Goal: Task Accomplishment & Management: Manage account settings

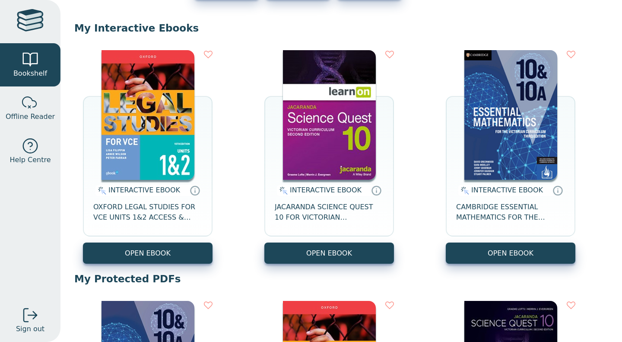
scroll to position [73, 0]
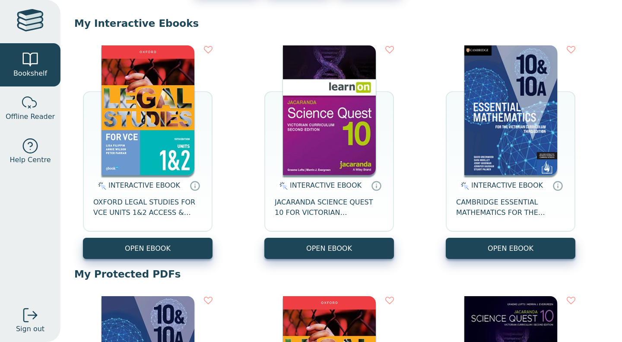
click at [350, 154] on img at bounding box center [329, 110] width 93 height 130
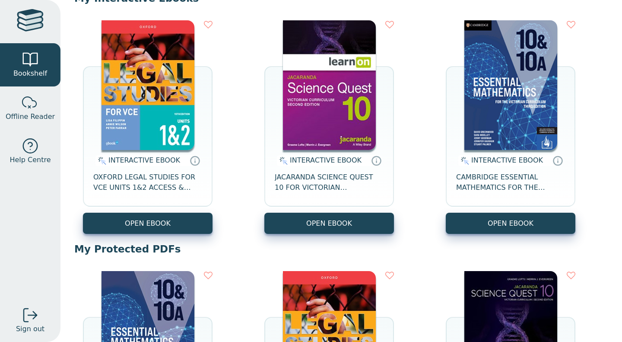
scroll to position [0, 0]
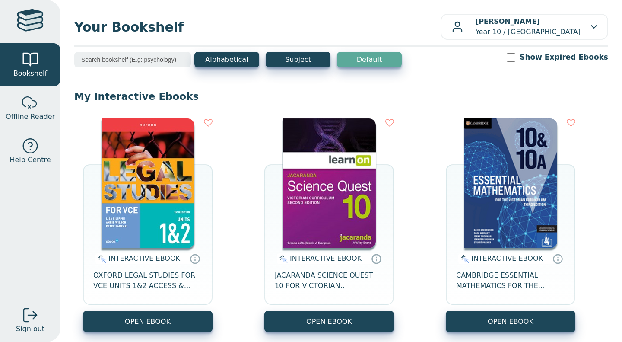
click at [561, 128] on div "INTERACTIVE EBOOK CAMBRIDGE ESSENTIAL MATHEMATICS FOR THE VICTORIAN CURRICULUM …" at bounding box center [511, 224] width 130 height 213
click at [567, 124] on icon at bounding box center [571, 122] width 9 height 9
click at [567, 120] on icon at bounding box center [571, 122] width 9 height 9
click at [567, 122] on icon at bounding box center [571, 122] width 9 height 9
click at [388, 126] on icon at bounding box center [389, 122] width 9 height 9
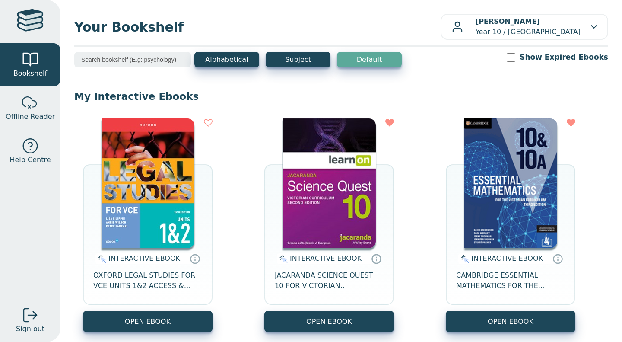
click at [215, 125] on div "INTERACTIVE EBOOK OXFORD LEGAL STUDIES FOR VCE UNITS 1&2 ACCESS & JUSTICE STUDE…" at bounding box center [341, 225] width 534 height 231
click at [206, 118] on div "INTERACTIVE EBOOK OXFORD LEGAL STUDIES FOR VCE UNITS 1&2 ACCESS & JUSTICE STUDE…" at bounding box center [341, 225] width 534 height 231
click at [212, 117] on div "INTERACTIVE EBOOK OXFORD LEGAL STUDIES FOR VCE UNITS 1&2 ACCESS & JUSTICE STUDE…" at bounding box center [341, 225] width 534 height 231
click at [208, 123] on icon at bounding box center [208, 122] width 9 height 9
click at [515, 54] on input "Show Expired Ebooks" at bounding box center [511, 57] width 9 height 9
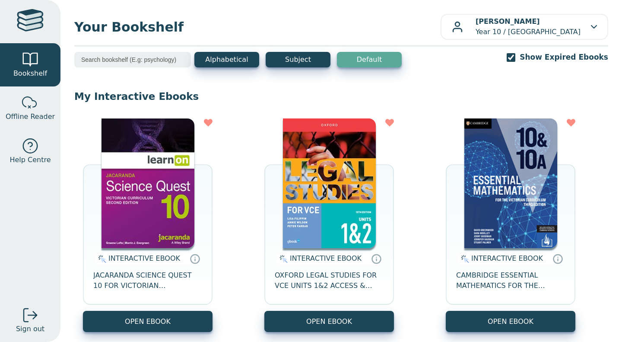
click at [515, 60] on input "Show Expired Ebooks" at bounding box center [511, 57] width 9 height 9
checkbox input "false"
click at [394, 123] on div "INTERACTIVE EBOOK JACARANDA SCIENCE QUEST 10 FOR VICTORIAN CURRICULUM LEARNON 2…" at bounding box center [341, 225] width 534 height 231
click at [390, 127] on icon at bounding box center [389, 122] width 9 height 9
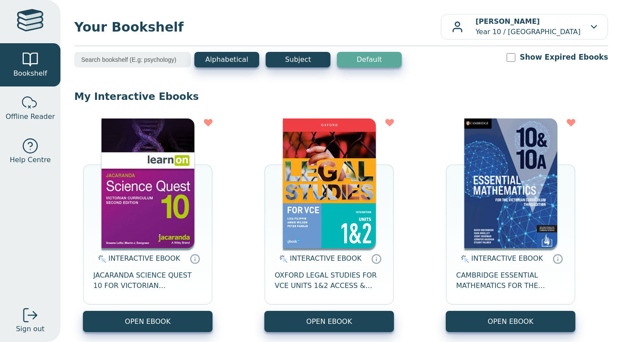
click at [570, 23] on p "[PERSON_NAME] Year 10 / [GEOGRAPHIC_DATA]" at bounding box center [527, 26] width 105 height 21
click at [577, 31] on div "[PERSON_NAME] Year 10 / [GEOGRAPHIC_DATA]" at bounding box center [524, 26] width 145 height 21
click at [581, 28] on div "[PERSON_NAME] Year 10 / [GEOGRAPHIC_DATA]" at bounding box center [524, 26] width 145 height 21
click at [573, 54] on link "My Support Tickets" at bounding box center [560, 51] width 79 height 14
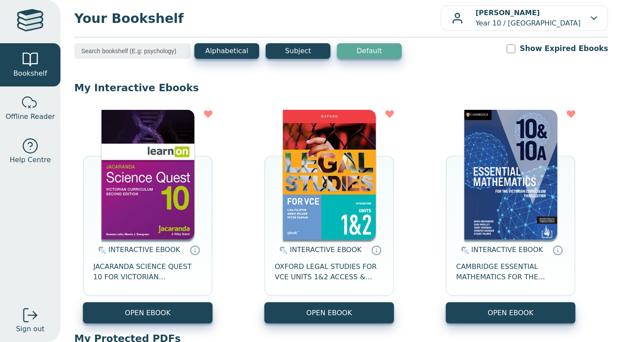
scroll to position [10, 0]
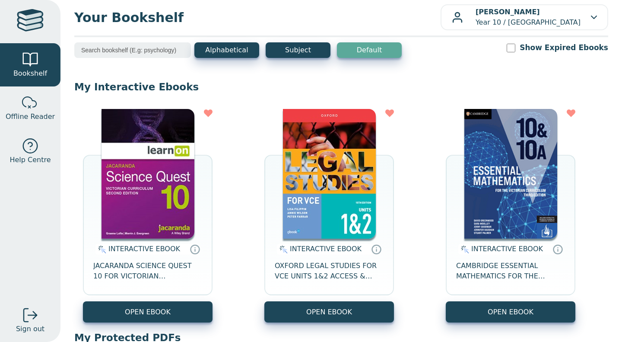
click at [579, 15] on div "[PERSON_NAME] Year 10 / [GEOGRAPHIC_DATA]" at bounding box center [524, 17] width 145 height 21
click at [573, 62] on link "Profile" at bounding box center [560, 56] width 79 height 14
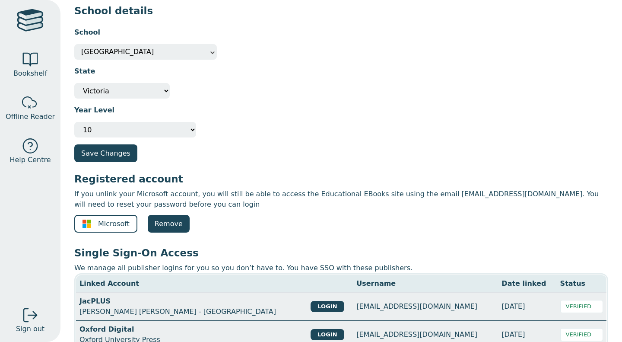
scroll to position [47, 0]
click at [213, 45] on span at bounding box center [212, 53] width 9 height 16
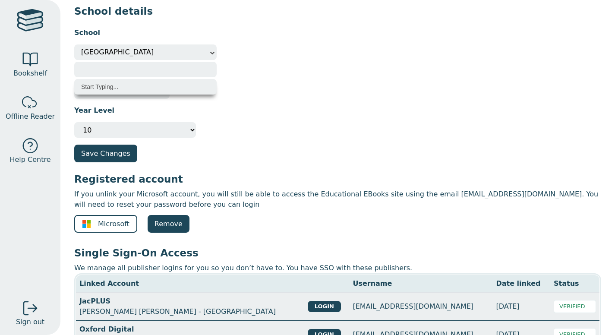
click at [155, 116] on div "Year Level Please select your year level Not Specified 7 8 9 10 11 12" at bounding box center [337, 118] width 527 height 39
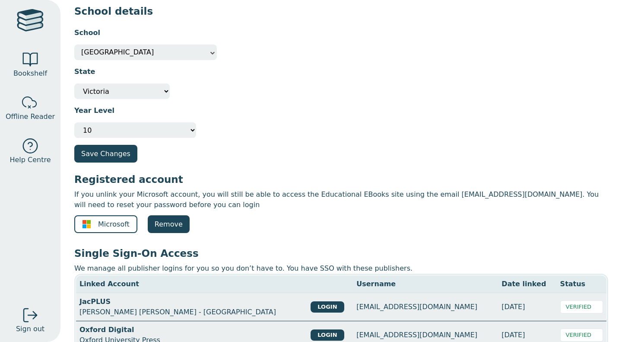
click at [201, 130] on div "Year Level Please select your year level Not Specified 7 8 9 10 11 12" at bounding box center [341, 118] width 534 height 39
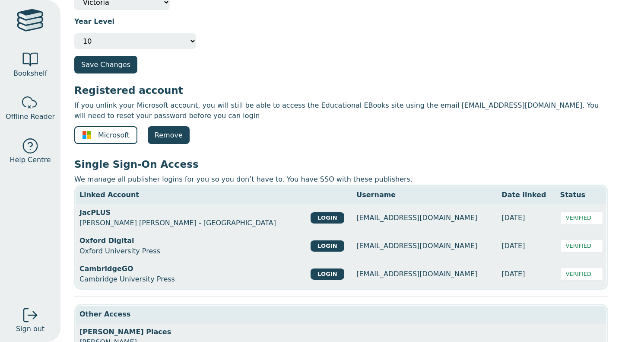
scroll to position [133, 0]
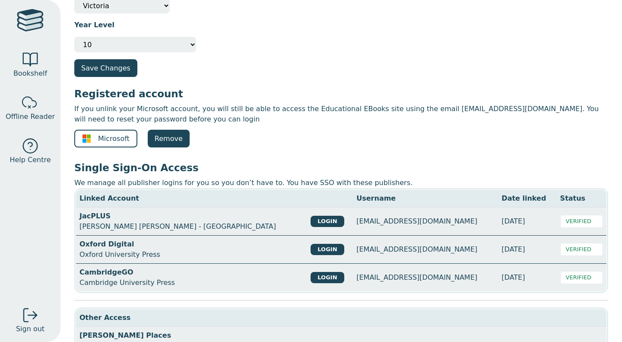
click at [101, 139] on span "Microsoft" at bounding box center [114, 138] width 32 height 10
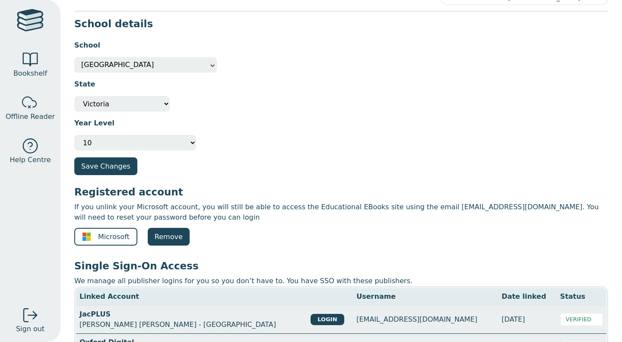
scroll to position [0, 0]
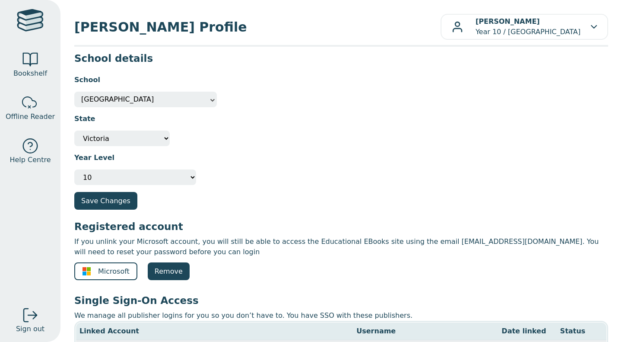
click at [41, 48] on link "Bookshelf" at bounding box center [30, 64] width 60 height 43
